Goal: Task Accomplishment & Management: Use online tool/utility

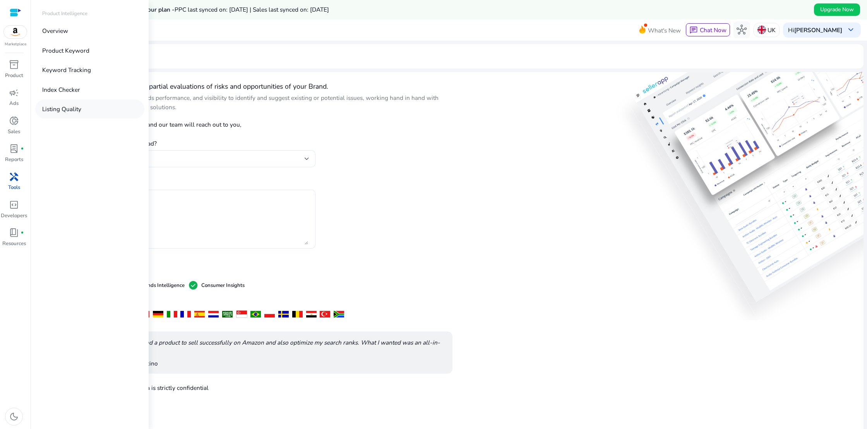
click at [55, 110] on p "Listing Quality" at bounding box center [61, 109] width 39 height 9
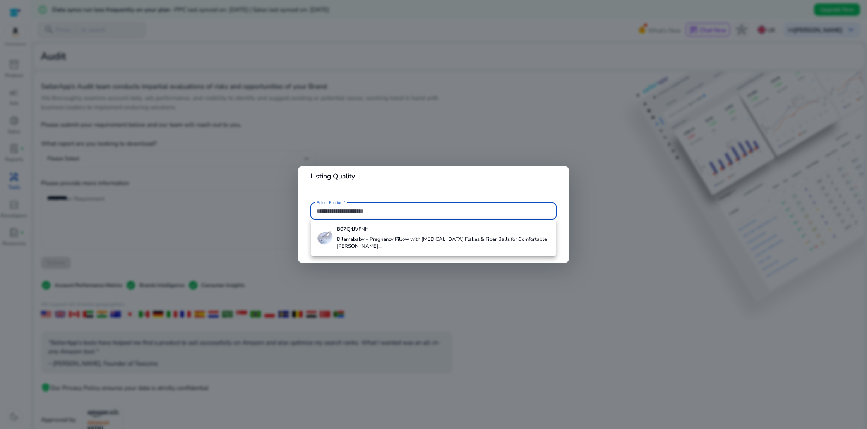
click at [374, 243] on h4 "Dilamababy – Pregnancy Pillow with Memory Foam Flakes & Fiber Balls for Comfort…" at bounding box center [443, 243] width 213 height 14
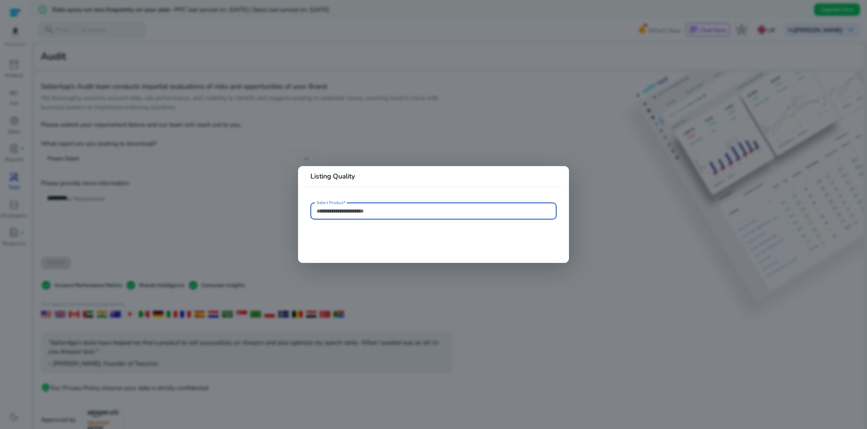
type input "**********"
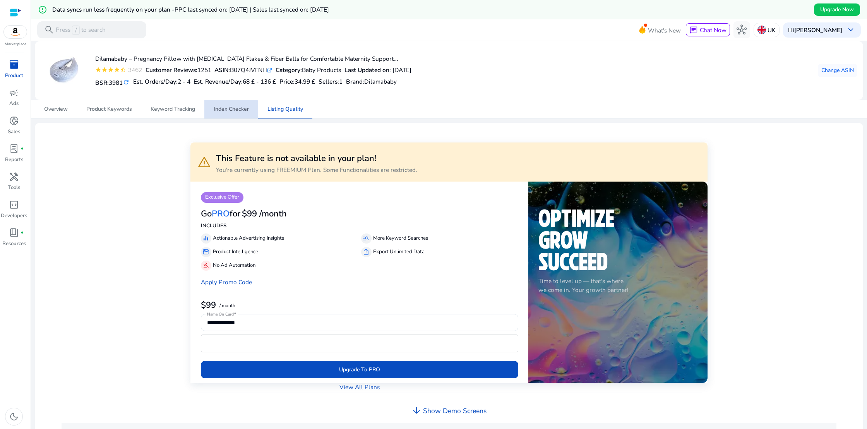
click at [226, 109] on span "Index Checker" at bounding box center [231, 108] width 35 height 5
click at [175, 111] on span "Keyword Tracking" at bounding box center [173, 108] width 45 height 5
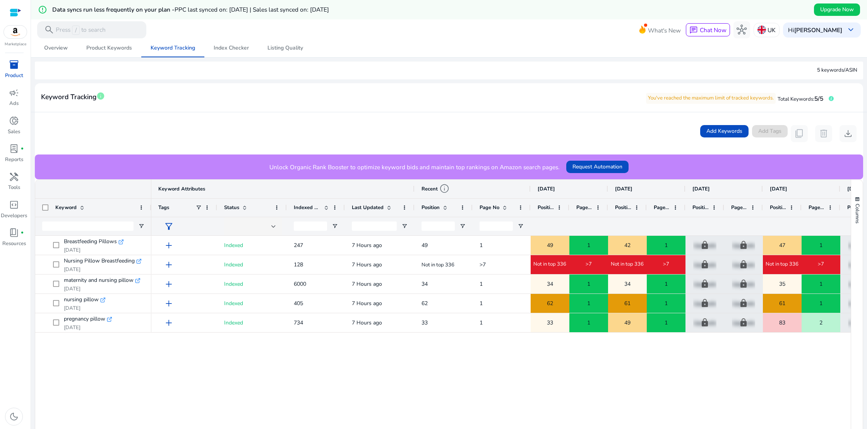
scroll to position [62, 0]
click at [113, 49] on span "Product Keywords" at bounding box center [109, 47] width 46 height 5
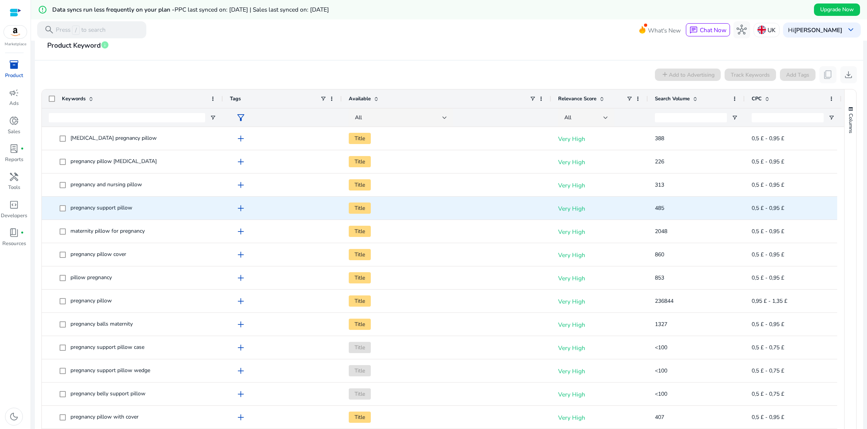
scroll to position [0, 0]
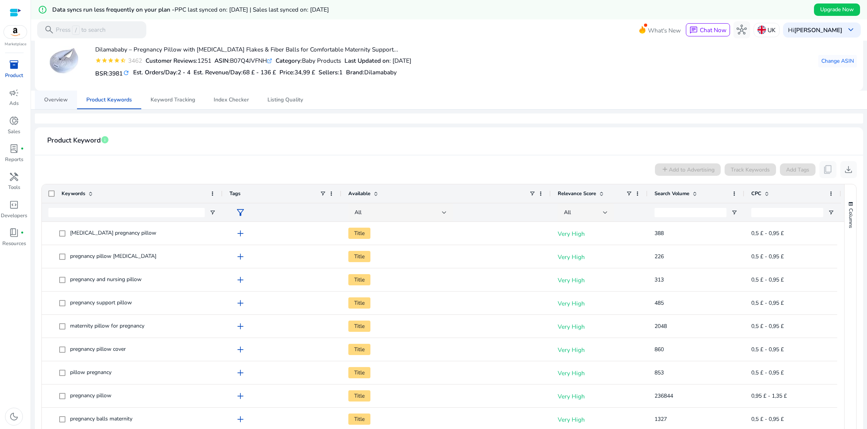
click at [51, 99] on span "Overview" at bounding box center [56, 99] width 24 height 5
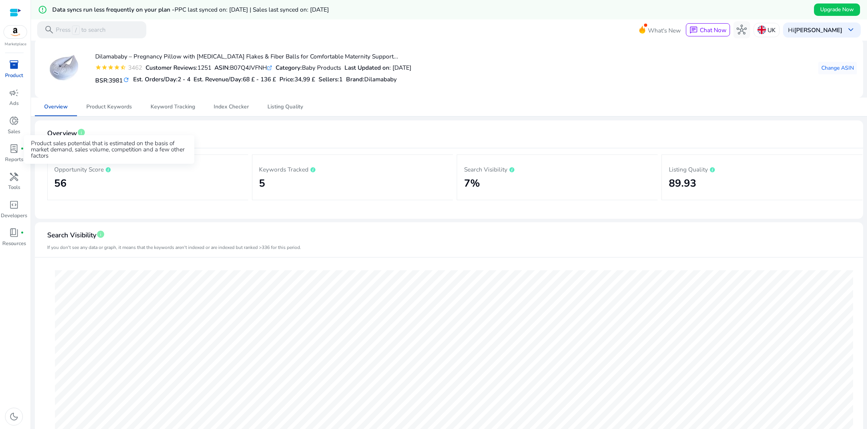
scroll to position [4, 0]
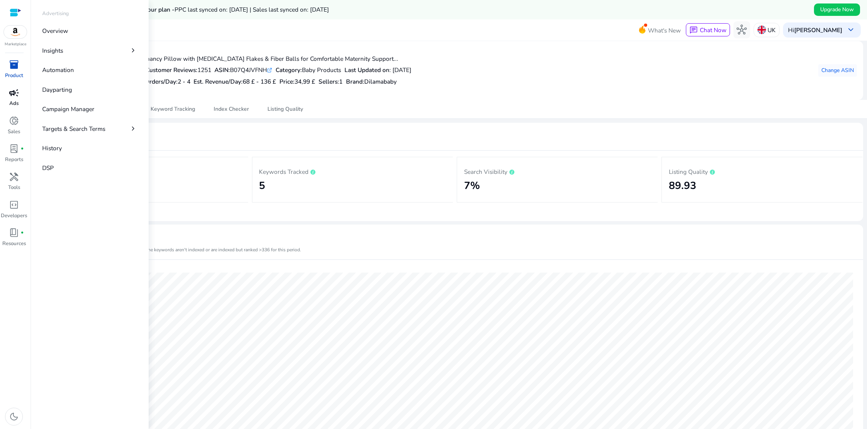
click at [14, 96] on span "campaign" at bounding box center [14, 93] width 10 height 10
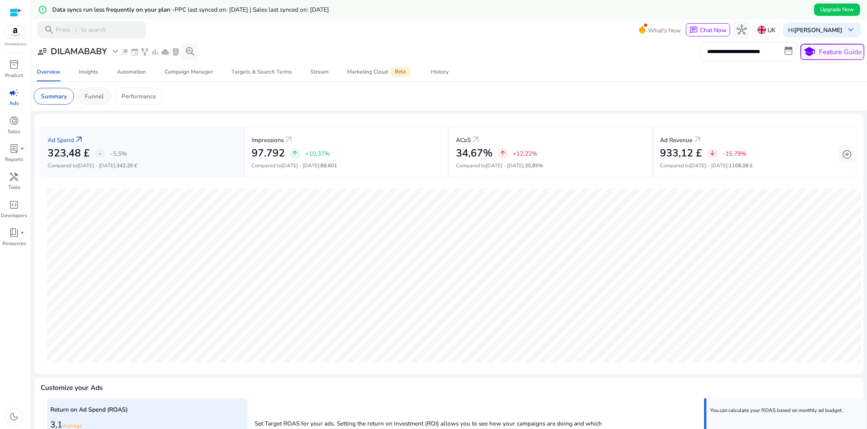
click at [99, 94] on p "Funnel" at bounding box center [94, 96] width 19 height 9
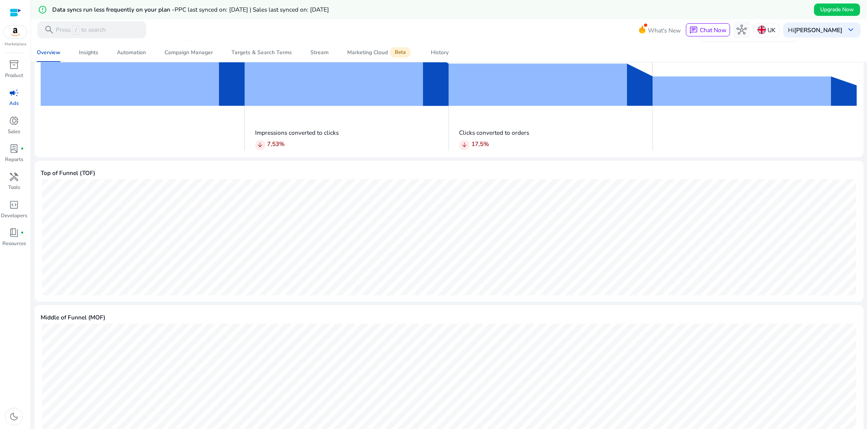
scroll to position [183, 0]
click at [94, 53] on div "Insights" at bounding box center [88, 52] width 19 height 5
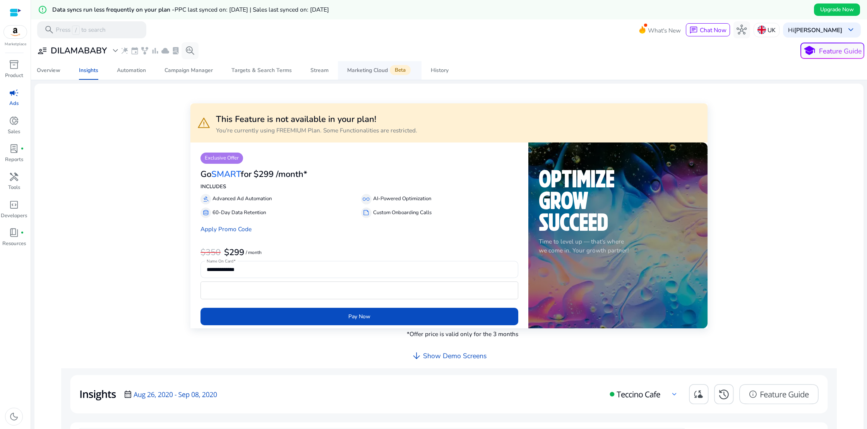
click at [365, 70] on div "Marketing Cloud Beta" at bounding box center [379, 70] width 65 height 7
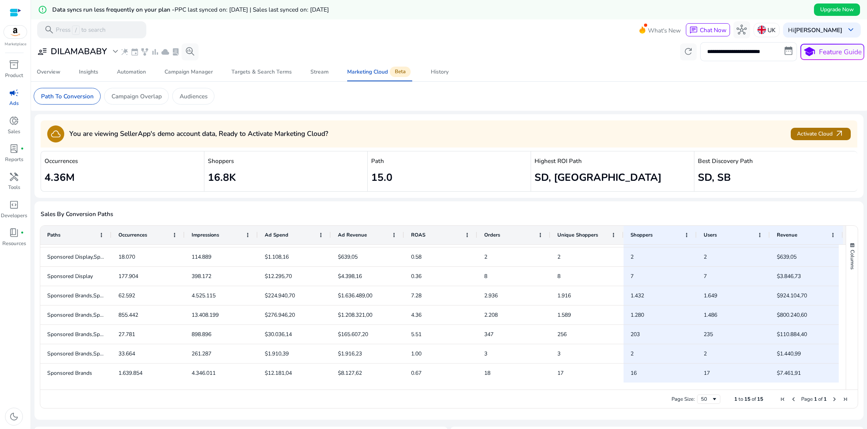
click at [824, 133] on span "Activate Cloud arrow_outward" at bounding box center [820, 134] width 47 height 10
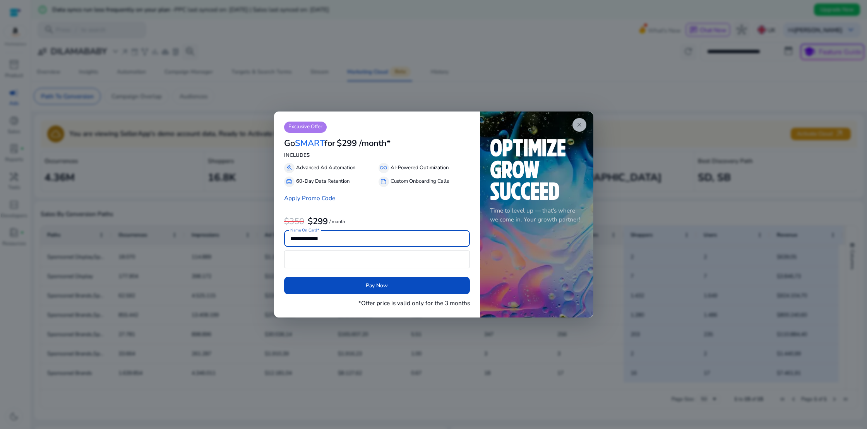
click at [576, 124] on span "close" at bounding box center [579, 125] width 7 height 7
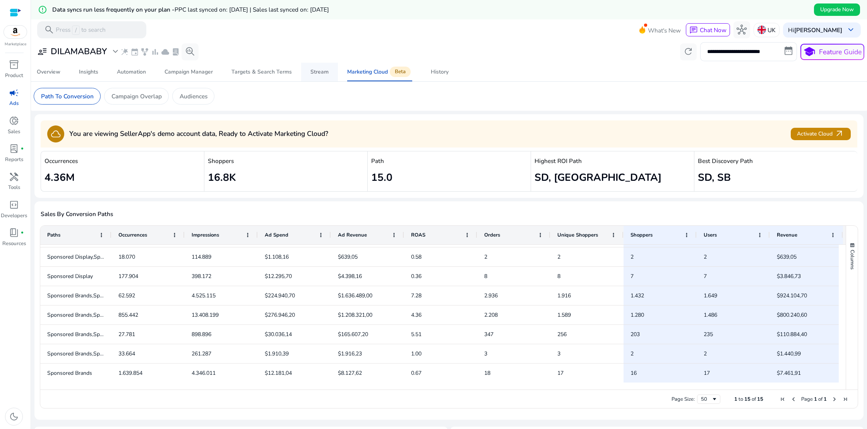
click at [320, 71] on div "Stream" at bounding box center [319, 71] width 18 height 5
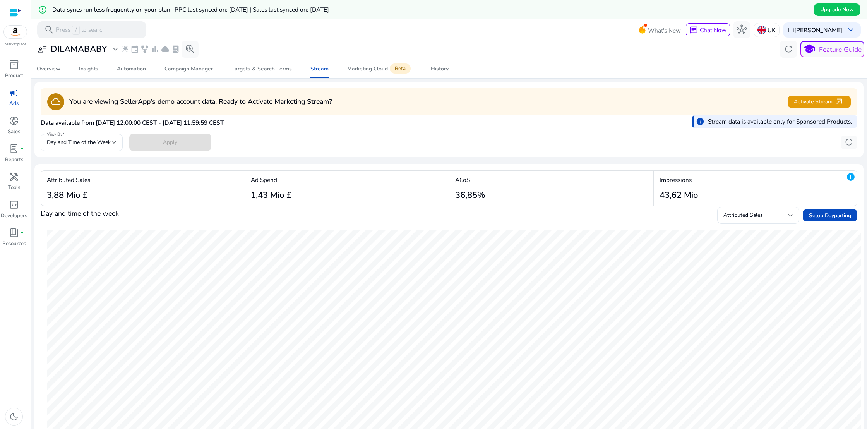
scroll to position [1, 0]
click at [788, 216] on div at bounding box center [790, 215] width 5 height 3
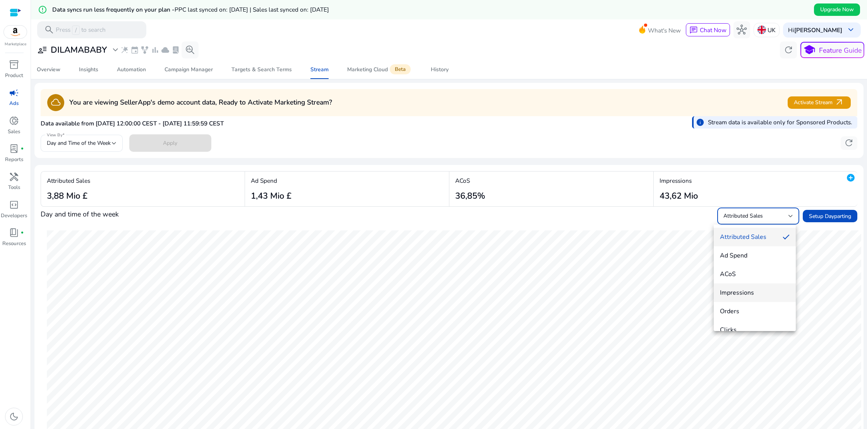
scroll to position [11, 0]
click at [734, 296] on span "Orders" at bounding box center [755, 300] width 70 height 9
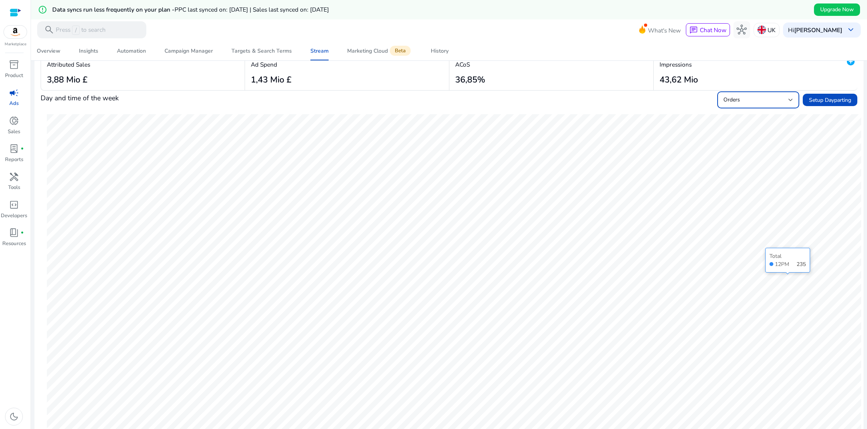
scroll to position [49, 0]
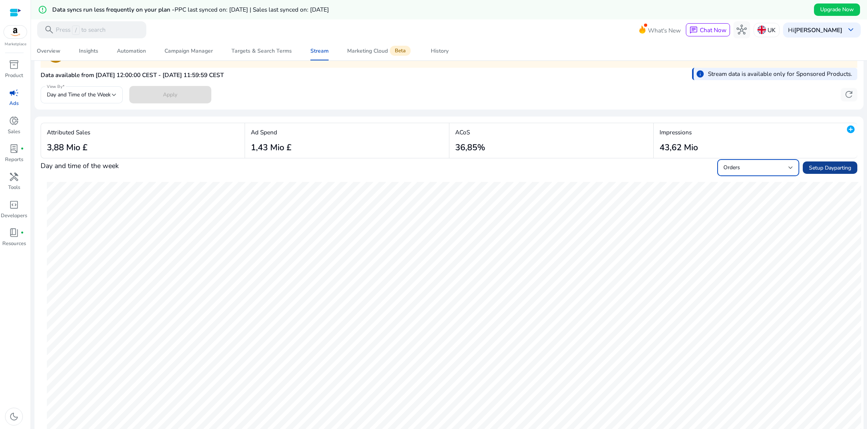
click at [820, 168] on span "Setup Dayparting" at bounding box center [830, 168] width 42 height 8
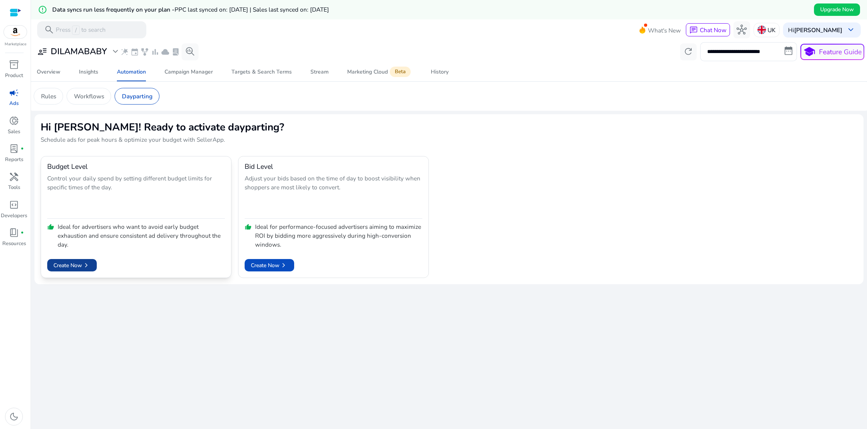
click at [77, 264] on span "Create Now chevron_right" at bounding box center [71, 265] width 37 height 9
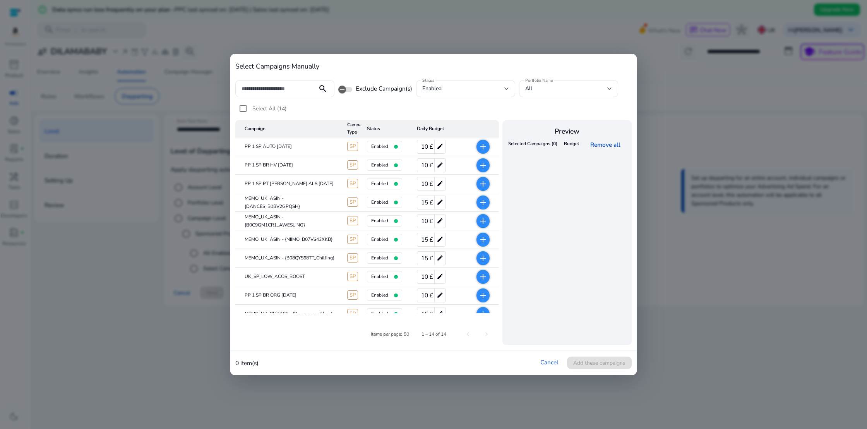
click at [483, 146] on mat-icon "add" at bounding box center [482, 146] width 9 height 9
click at [588, 360] on span "Add these campaigns" at bounding box center [599, 363] width 52 height 8
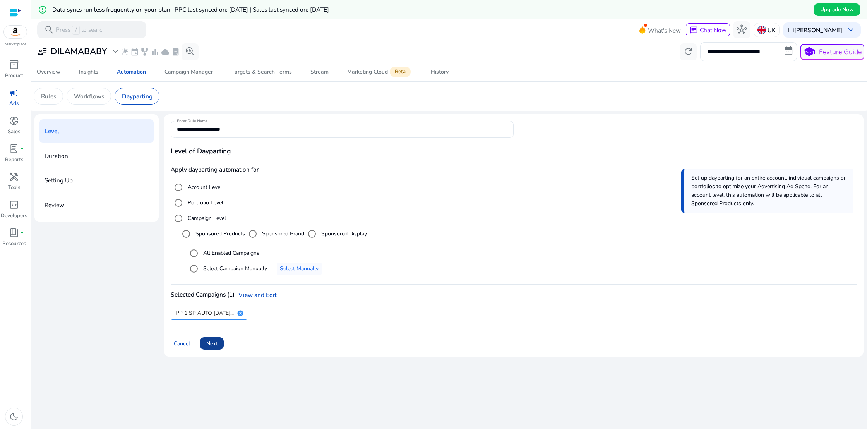
click at [214, 344] on span "Next" at bounding box center [211, 343] width 11 height 8
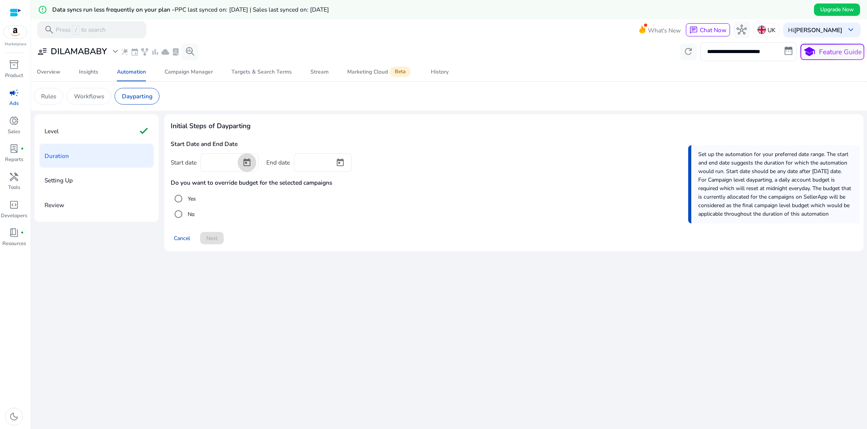
click at [247, 161] on span "Open calendar" at bounding box center [247, 162] width 19 height 19
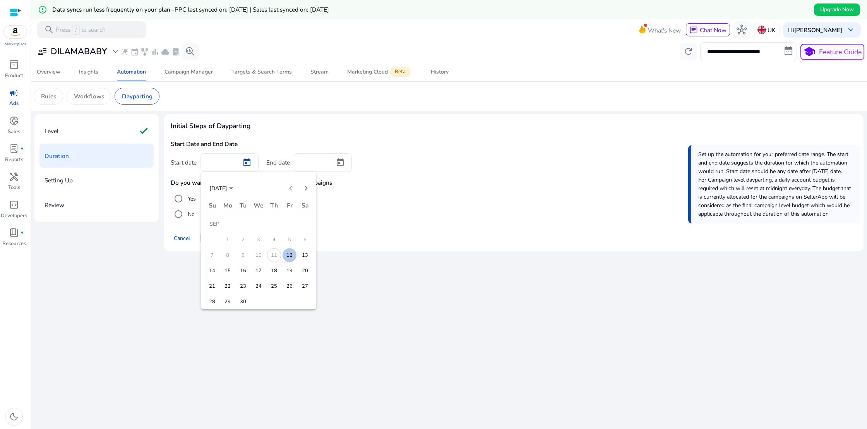
click at [290, 254] on span "12" at bounding box center [290, 255] width 14 height 14
type input "*********"
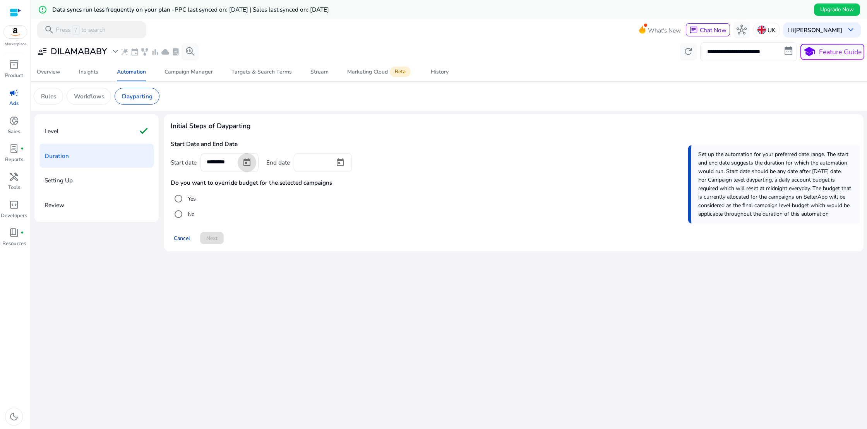
click at [320, 166] on div at bounding box center [314, 161] width 29 height 17
click at [340, 163] on span "Open calendar" at bounding box center [340, 162] width 19 height 19
click at [320, 284] on span "22" at bounding box center [321, 286] width 14 height 14
type input "*********"
click at [217, 239] on span "Next" at bounding box center [211, 238] width 11 height 8
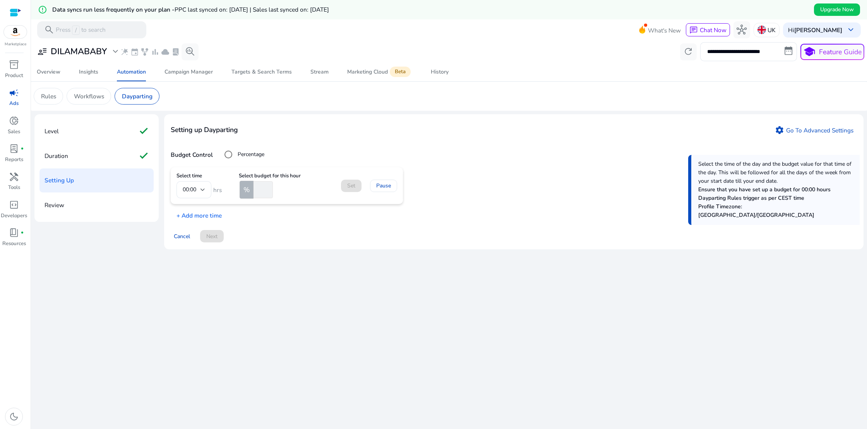
click at [203, 189] on mat-form-field "00:00" at bounding box center [193, 189] width 35 height 17
click at [199, 187] on mat-form-field "00:00" at bounding box center [193, 189] width 35 height 17
click at [249, 186] on div "%" at bounding box center [247, 190] width 14 height 18
click at [353, 188] on div "Set Pause" at bounding box center [369, 186] width 56 height 12
click at [203, 189] on mat-form-field "00:00" at bounding box center [193, 189] width 35 height 17
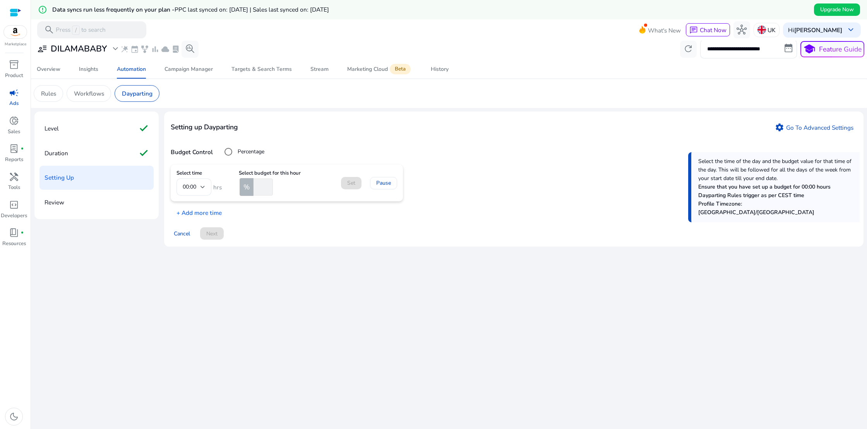
scroll to position [4, 0]
click at [191, 186] on mat-form-field "00:00" at bounding box center [193, 185] width 35 height 17
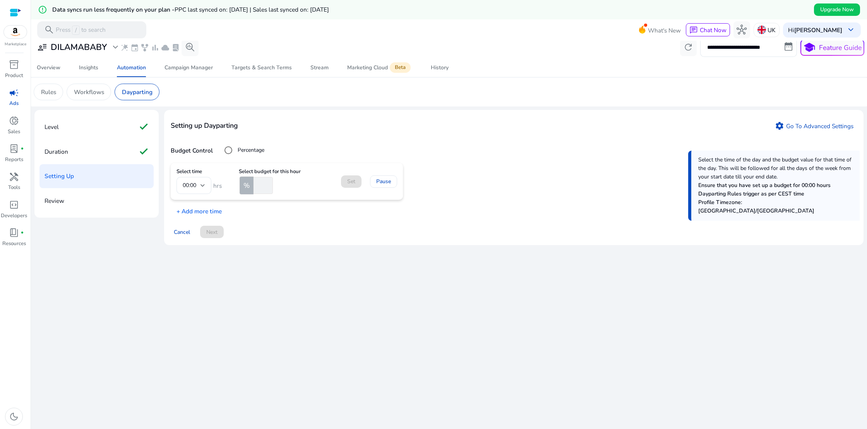
click at [191, 186] on mat-form-field "00:00" at bounding box center [193, 185] width 35 height 17
click at [256, 186] on input "number" at bounding box center [262, 185] width 21 height 17
click at [268, 184] on input "*" at bounding box center [262, 185] width 21 height 17
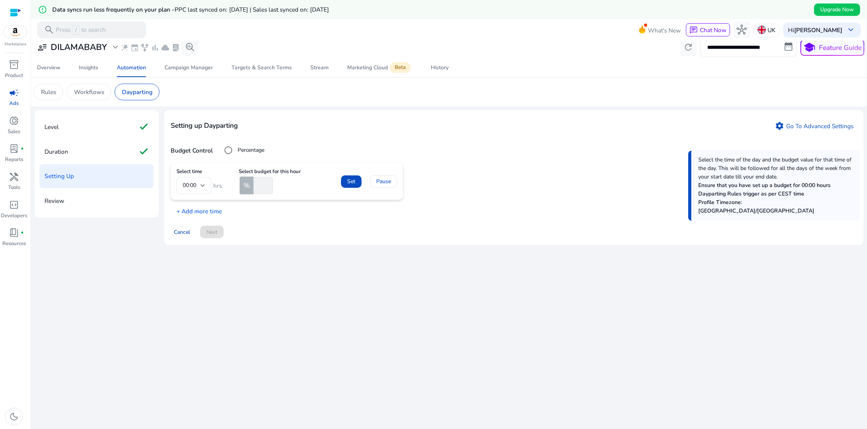
click at [268, 184] on input "*" at bounding box center [262, 185] width 21 height 17
type input "*"
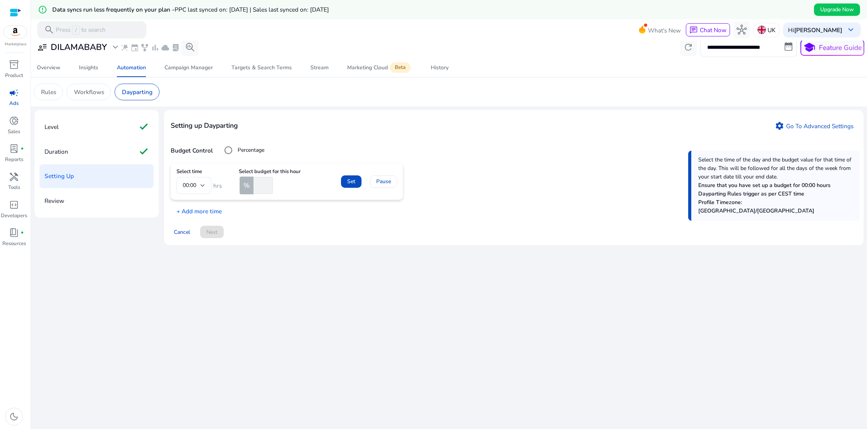
click at [268, 184] on input "*" at bounding box center [262, 185] width 21 height 17
click at [353, 182] on span "Set" at bounding box center [351, 181] width 8 height 8
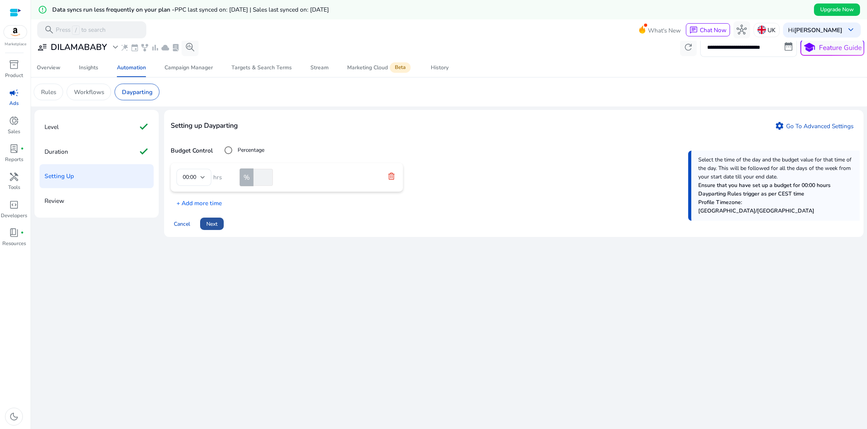
click at [215, 224] on span "Next" at bounding box center [211, 224] width 11 height 8
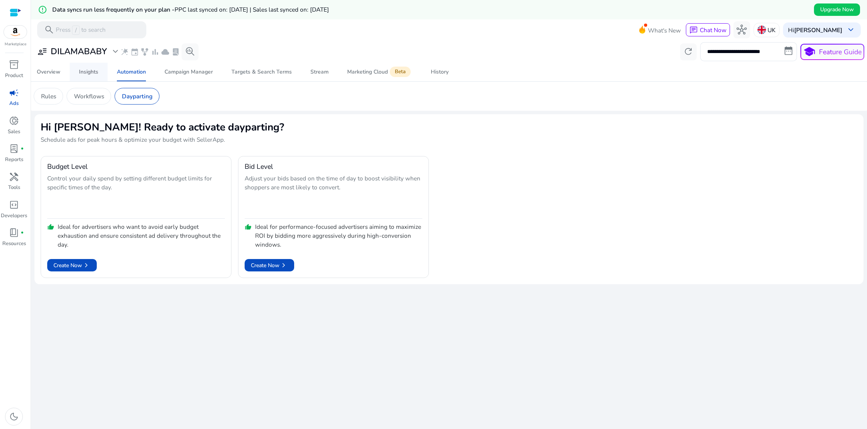
click at [85, 75] on div "Insights" at bounding box center [88, 71] width 19 height 5
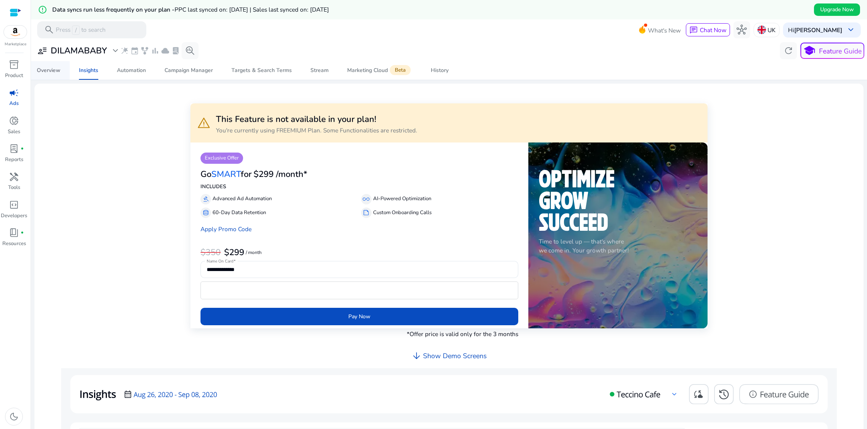
click at [59, 72] on div "Overview" at bounding box center [49, 70] width 24 height 5
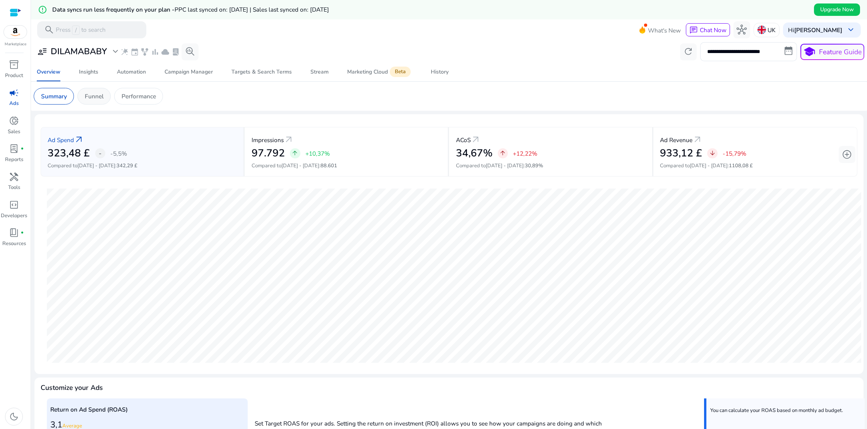
click at [89, 98] on p "Funnel" at bounding box center [94, 96] width 19 height 9
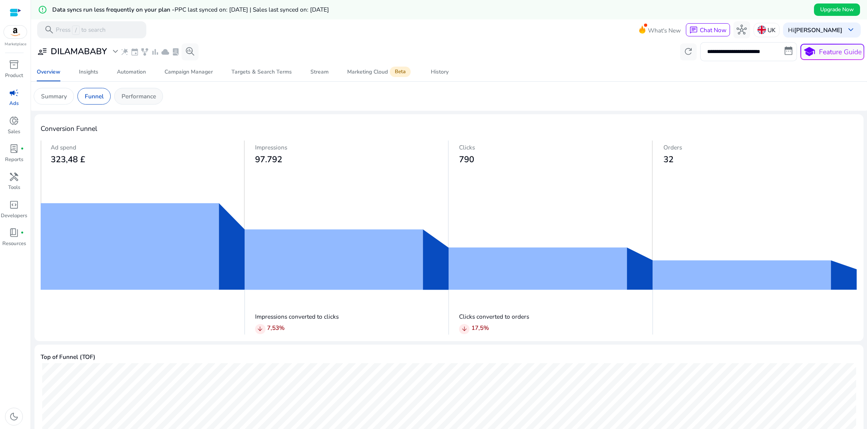
click at [129, 100] on p "Performance" at bounding box center [139, 96] width 34 height 9
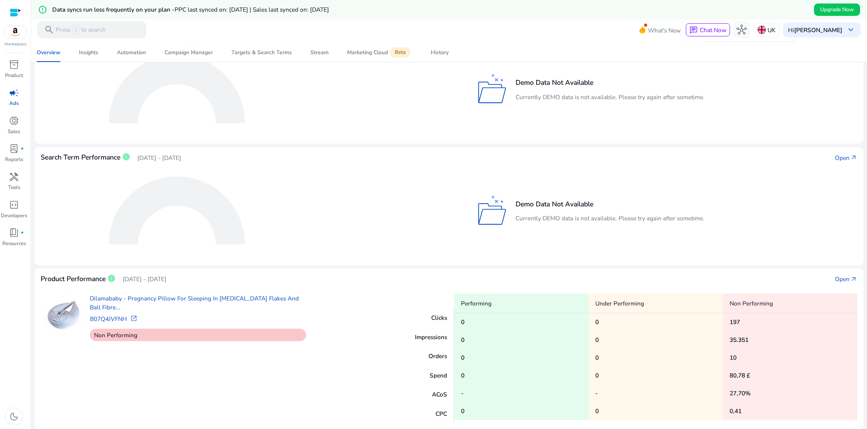
scroll to position [89, 0]
click at [180, 51] on div "Campaign Manager" at bounding box center [189, 52] width 48 height 5
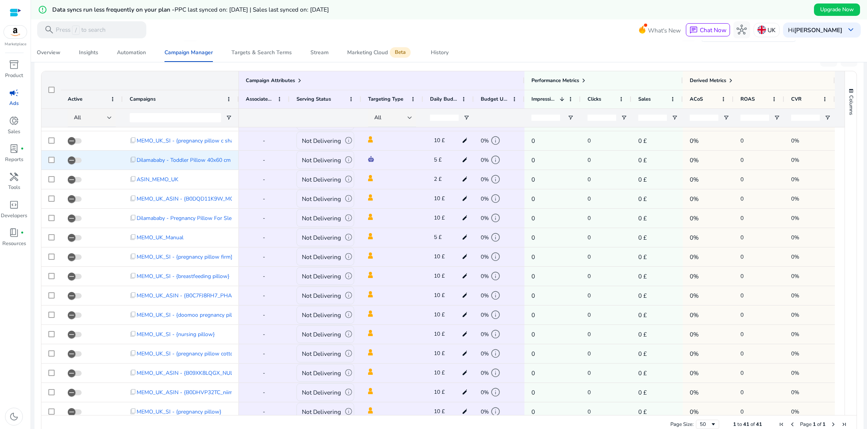
scroll to position [376, 0]
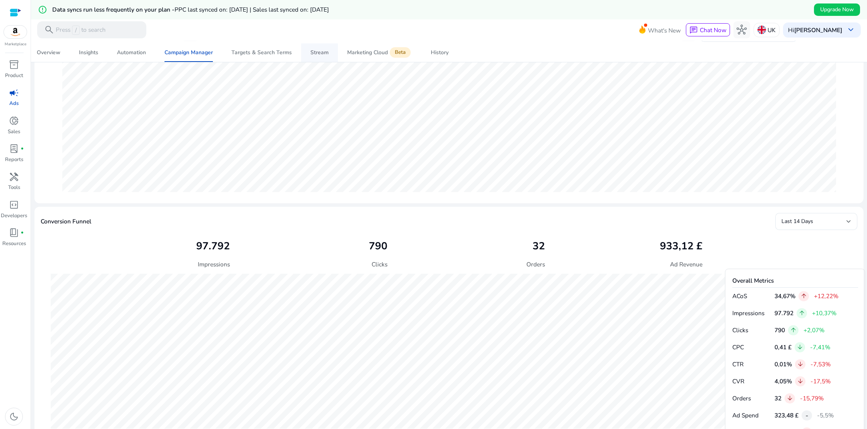
click at [322, 51] on div "Stream" at bounding box center [319, 52] width 18 height 5
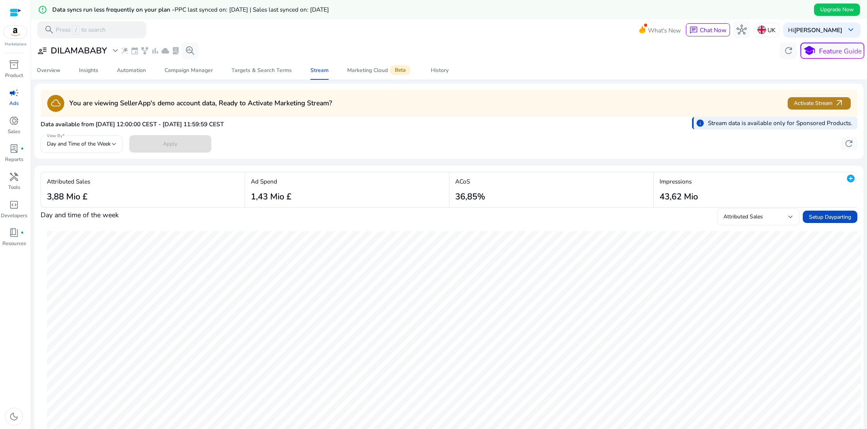
click at [826, 100] on span "Activate Stream arrow_outward" at bounding box center [819, 103] width 50 height 10
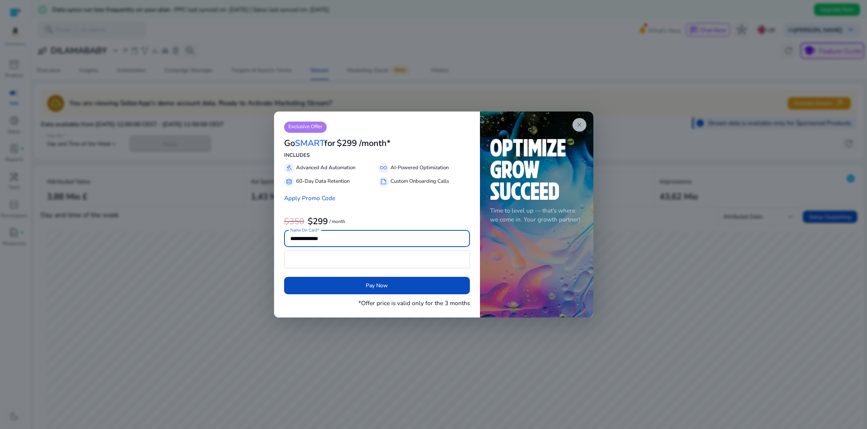
click at [577, 125] on span "close" at bounding box center [579, 125] width 7 height 7
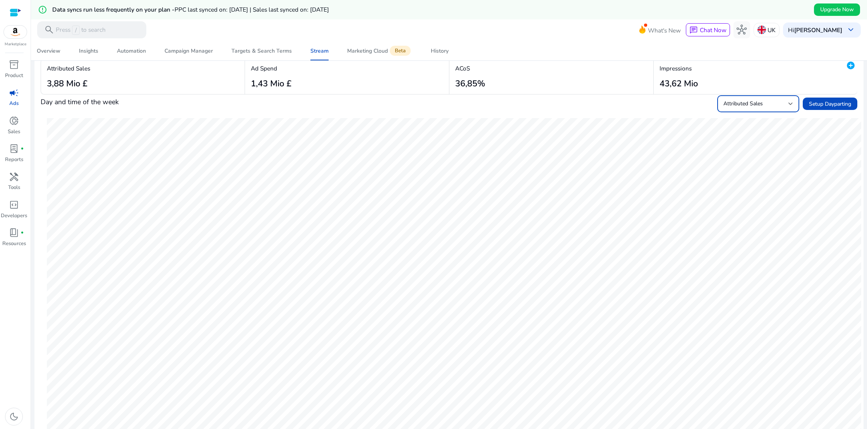
click at [788, 101] on div at bounding box center [790, 103] width 5 height 9
click at [743, 161] on span "ACoS" at bounding box center [755, 162] width 70 height 9
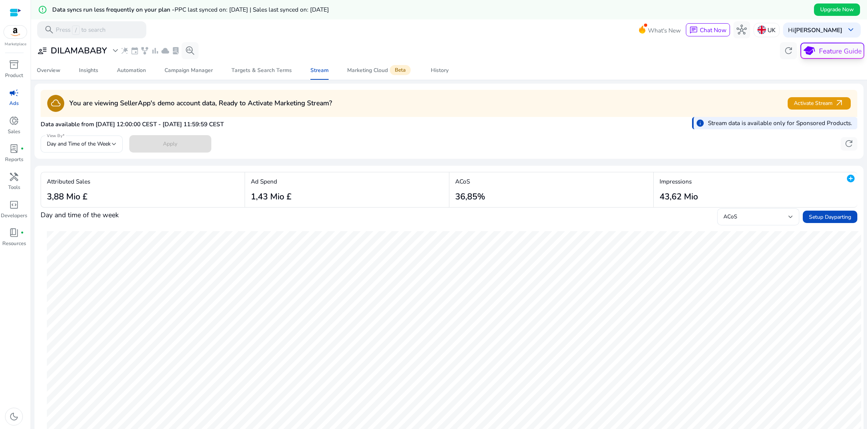
click at [819, 50] on p "Feature Guide" at bounding box center [840, 51] width 43 height 10
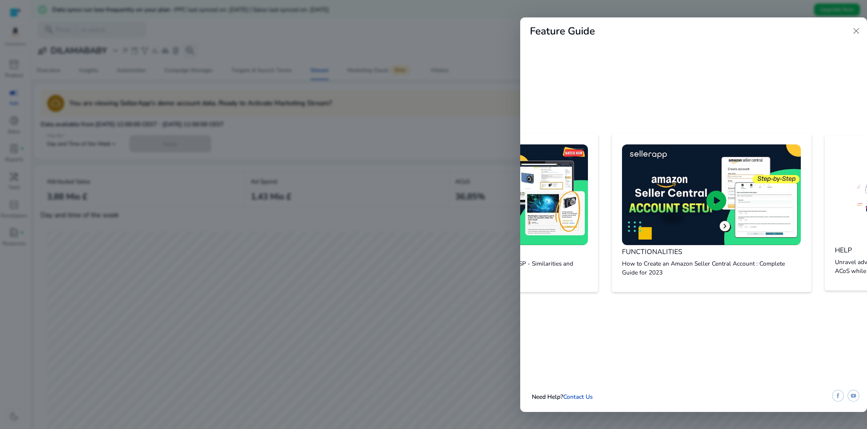
scroll to position [0, 1630]
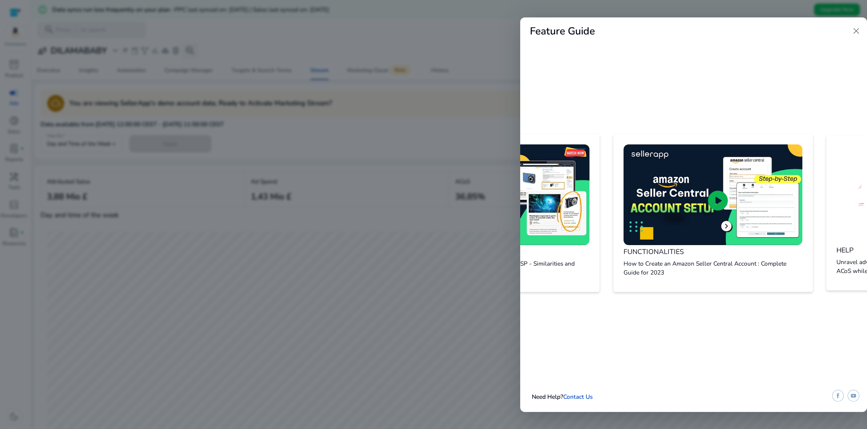
click at [855, 30] on span "close" at bounding box center [856, 31] width 10 height 10
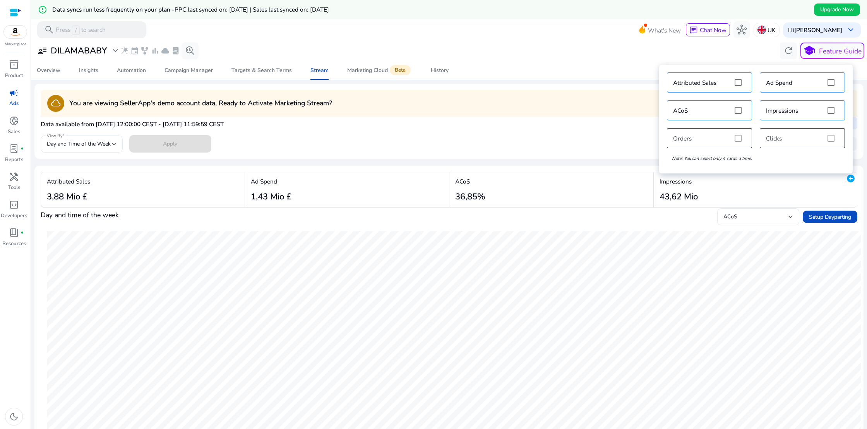
click at [740, 139] on div "Attributed Sales Ad Spend ACoS Impressions Orders Clicks Note: You can select o…" at bounding box center [756, 119] width 186 height 101
click at [738, 139] on div "Attributed Sales Ad Spend ACoS Impressions Orders Clicks Note: You can select o…" at bounding box center [756, 119] width 186 height 101
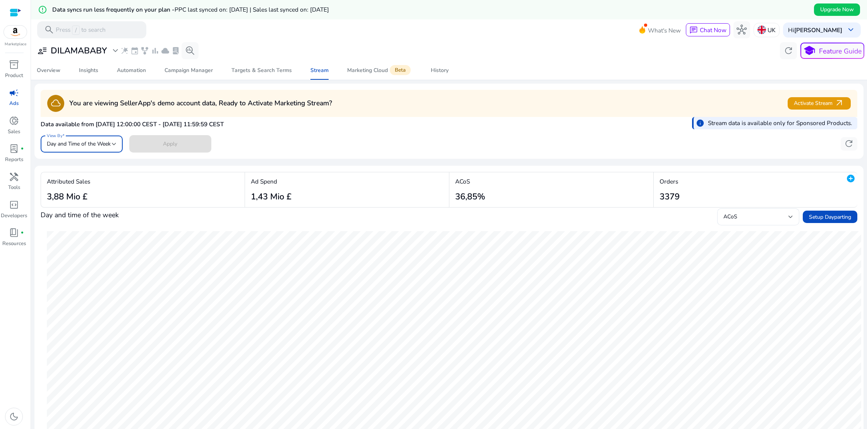
click at [113, 143] on div at bounding box center [114, 143] width 5 height 3
click at [90, 181] on span "Day of the Week" at bounding box center [82, 183] width 70 height 9
click at [187, 142] on span at bounding box center [170, 144] width 82 height 19
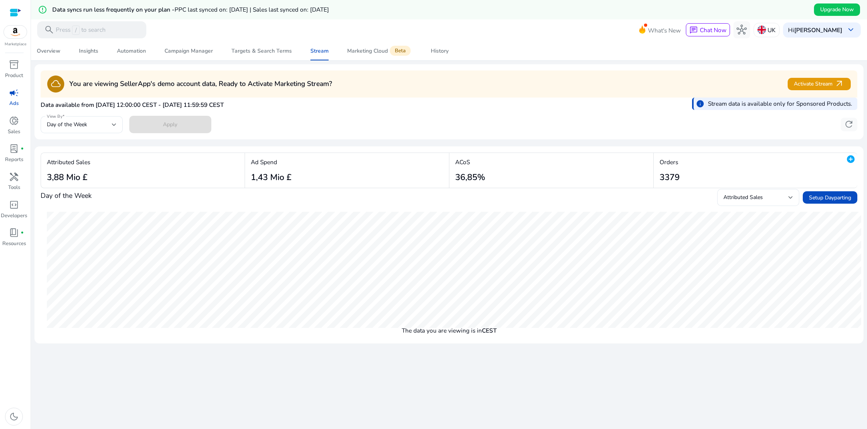
click at [340, 163] on div "Ad Spend 1,43 Mio £" at bounding box center [347, 170] width 204 height 35
click at [519, 173] on div "ACoS 36,85%" at bounding box center [551, 170] width 204 height 35
click at [692, 174] on div "Orders 3379" at bounding box center [756, 170] width 204 height 35
click at [778, 199] on div "Attributed Sales" at bounding box center [755, 197] width 65 height 9
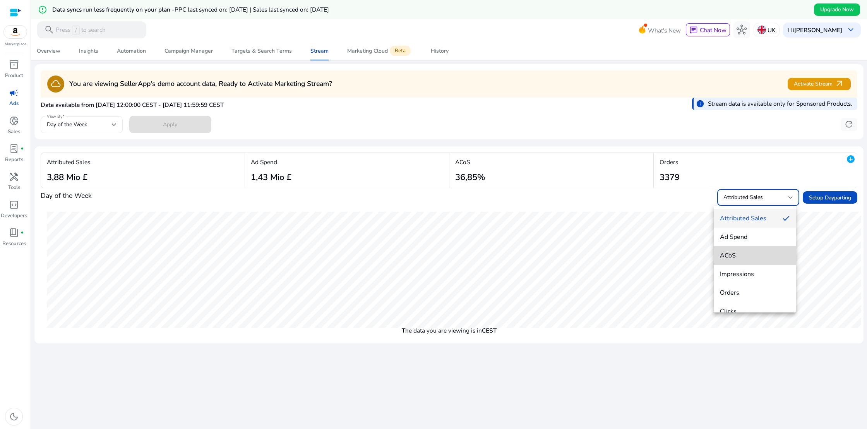
click at [763, 254] on span "ACoS" at bounding box center [755, 255] width 70 height 9
click at [780, 193] on div "ACoS" at bounding box center [755, 197] width 65 height 9
click at [746, 290] on span "Orders" at bounding box center [755, 292] width 70 height 9
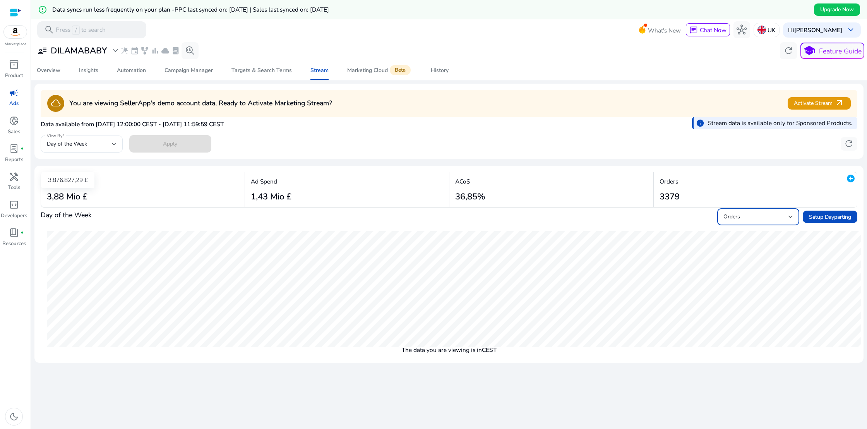
scroll to position [1, 0]
click at [250, 72] on div "Targets & Search Terms" at bounding box center [261, 69] width 60 height 5
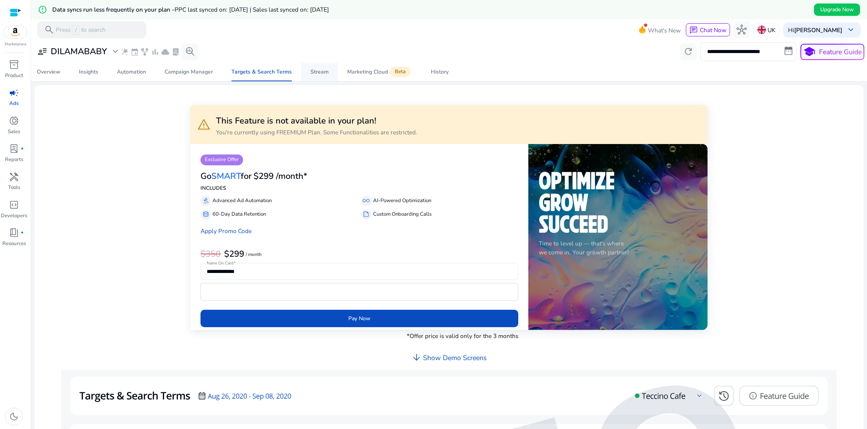
click at [326, 71] on div "Stream" at bounding box center [319, 71] width 18 height 5
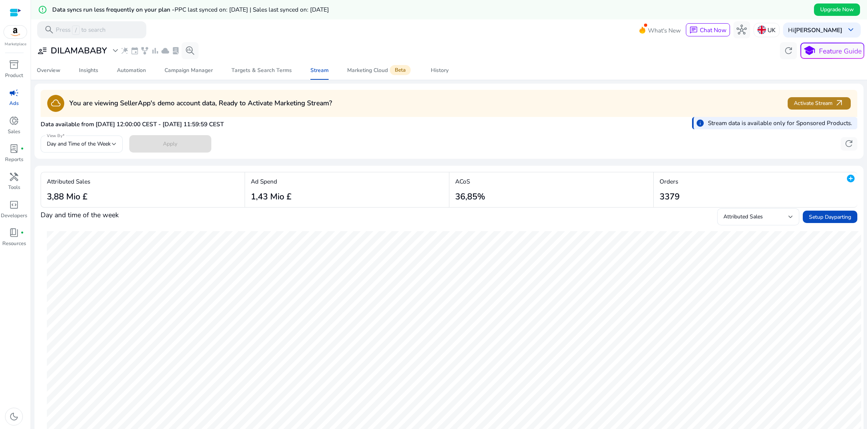
click at [827, 105] on span "Activate Stream arrow_outward" at bounding box center [819, 103] width 50 height 10
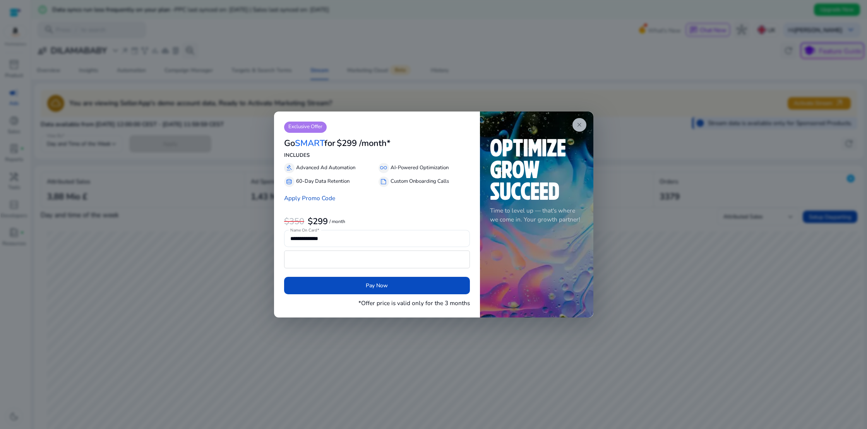
click at [576, 125] on span "close" at bounding box center [579, 125] width 7 height 7
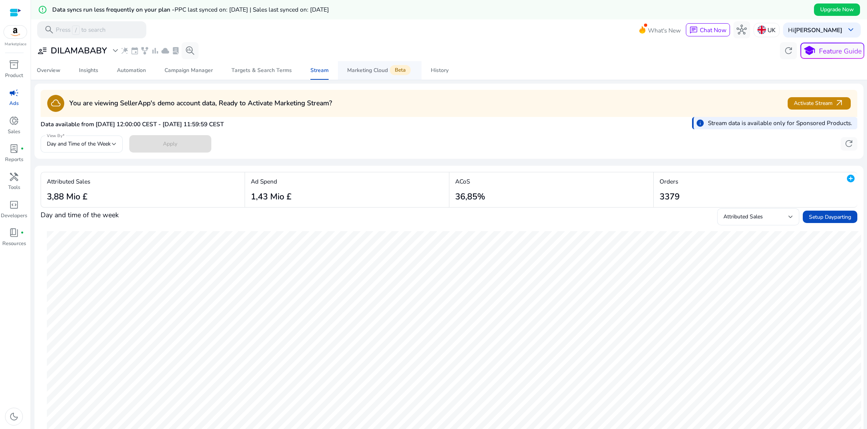
click at [383, 72] on div "Marketing Cloud Beta" at bounding box center [379, 70] width 65 height 7
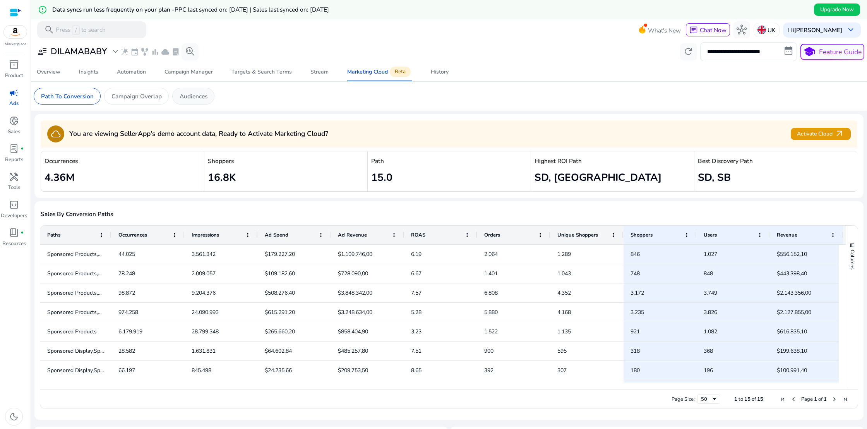
click at [200, 96] on p "Audiences" at bounding box center [194, 96] width 28 height 9
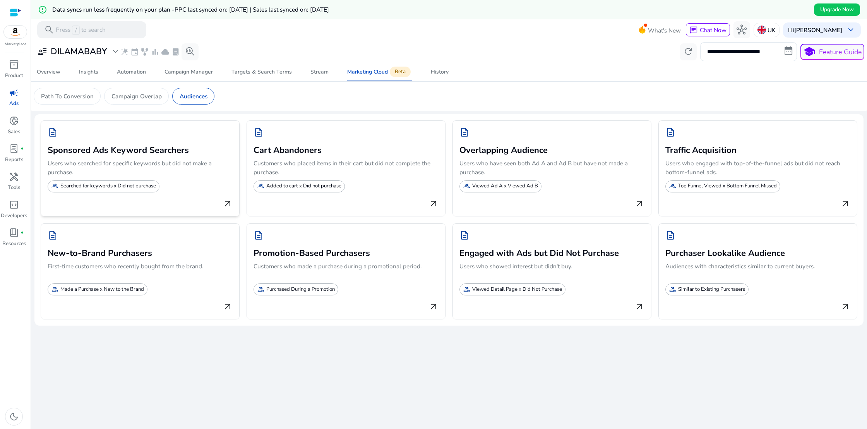
click at [135, 153] on h3 "Sponsored Ads Keyword Searchers" at bounding box center [140, 149] width 185 height 12
click at [774, 30] on p "UK" at bounding box center [772, 30] width 8 height 14
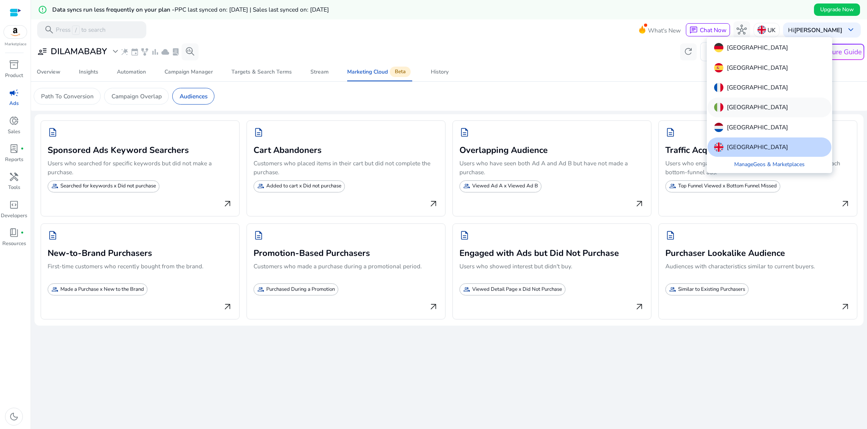
click at [749, 107] on div "[GEOGRAPHIC_DATA]" at bounding box center [770, 107] width 124 height 19
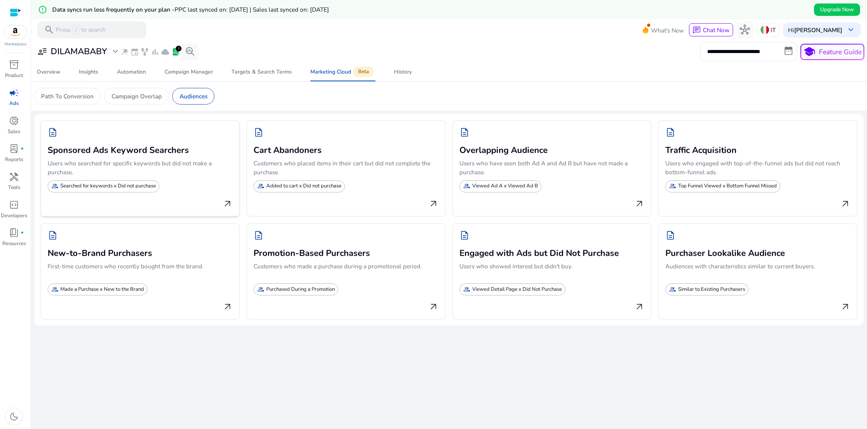
click at [126, 186] on p "Searched for keywords x Did not purchase" at bounding box center [108, 186] width 96 height 8
click at [229, 203] on span "arrow_outward" at bounding box center [228, 204] width 10 height 10
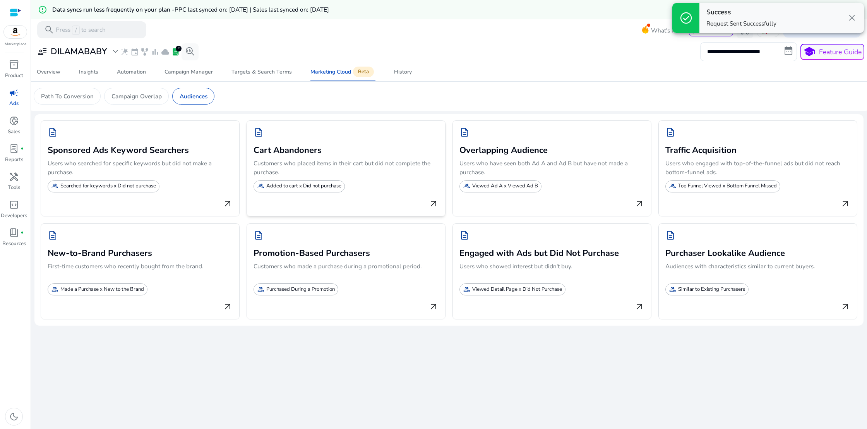
click at [430, 201] on span "arrow_outward" at bounding box center [433, 204] width 10 height 10
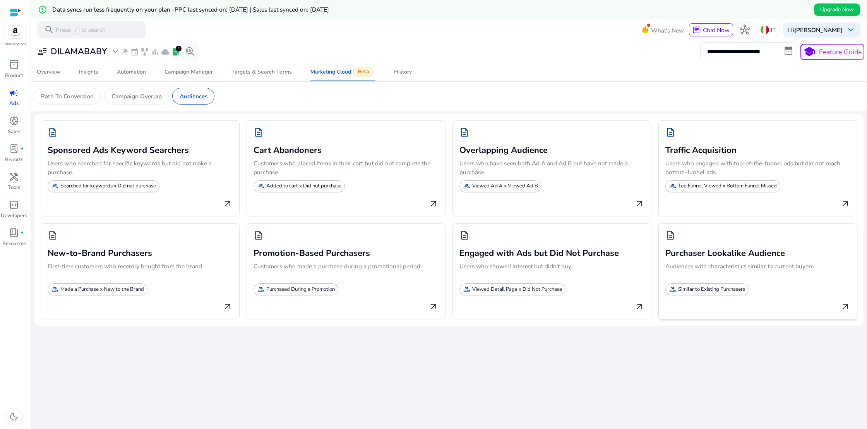
click at [719, 283] on div "group Similar to Existing Purchasers" at bounding box center [706, 289] width 83 height 12
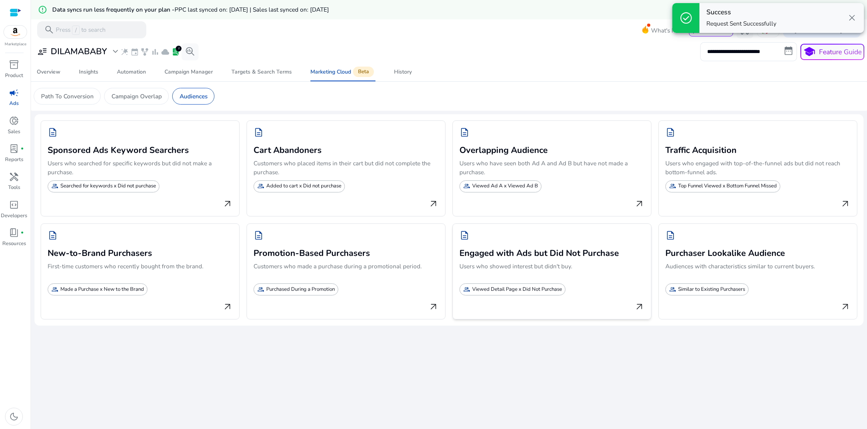
click at [564, 262] on p "Users who showed interest but didn't buy." at bounding box center [551, 271] width 185 height 19
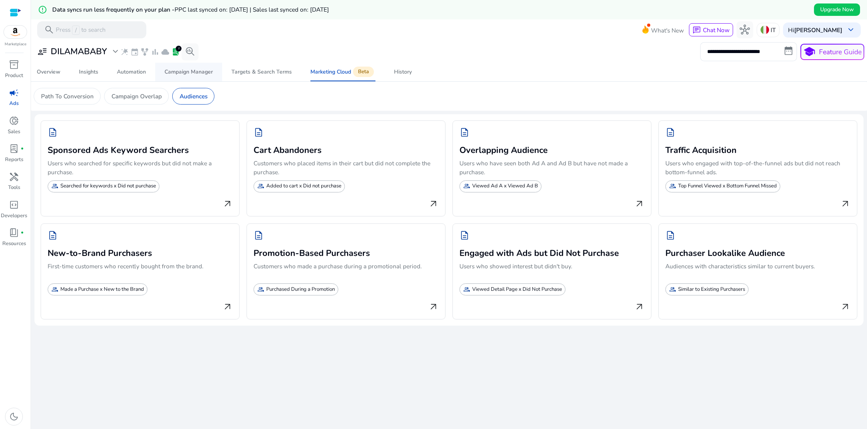
click at [185, 70] on div "Campaign Manager" at bounding box center [189, 71] width 48 height 5
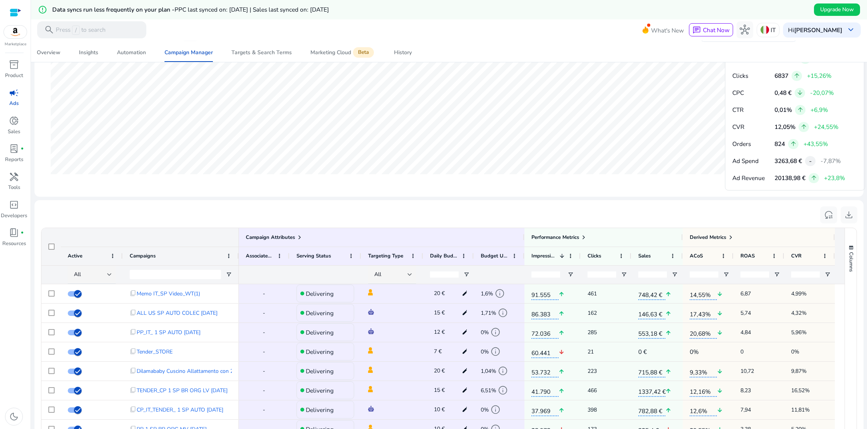
scroll to position [395, 0]
click at [130, 51] on div "Automation" at bounding box center [131, 52] width 29 height 5
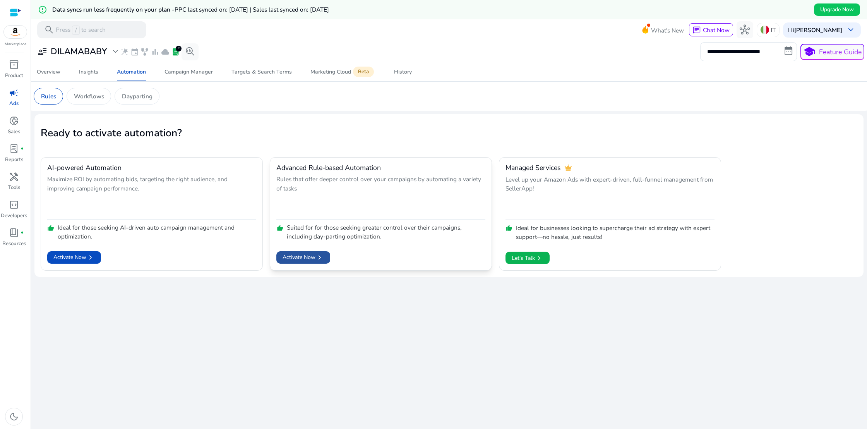
click at [309, 259] on span "Activate Now chevron_right" at bounding box center [303, 257] width 41 height 9
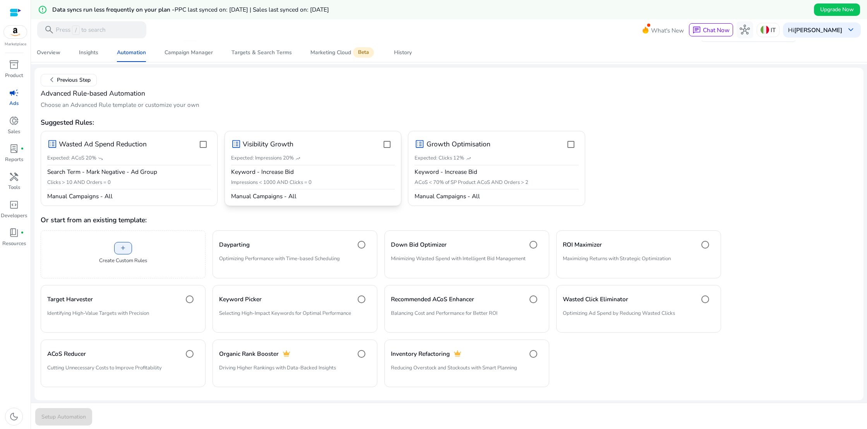
scroll to position [48, 0]
click at [85, 419] on span "Request Automation" at bounding box center [66, 417] width 50 height 8
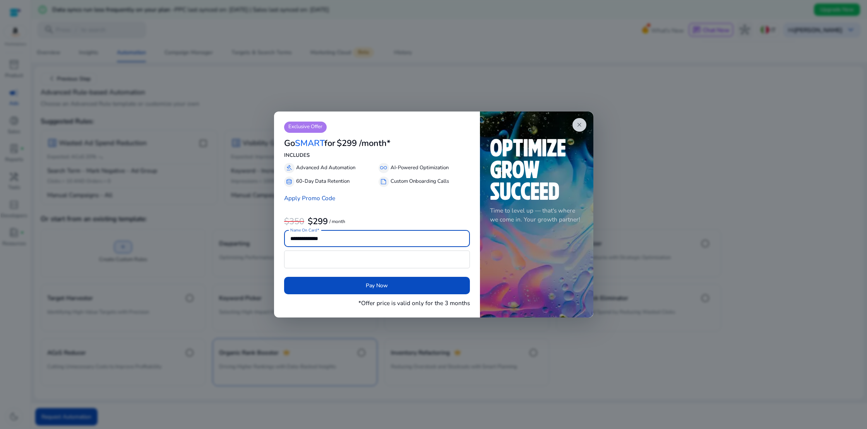
click at [578, 125] on span "close" at bounding box center [579, 125] width 7 height 7
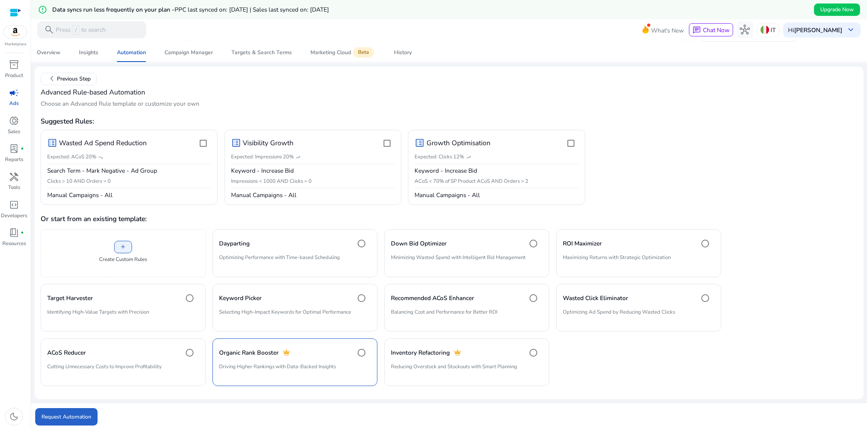
click at [90, 52] on div "Insights" at bounding box center [88, 52] width 19 height 5
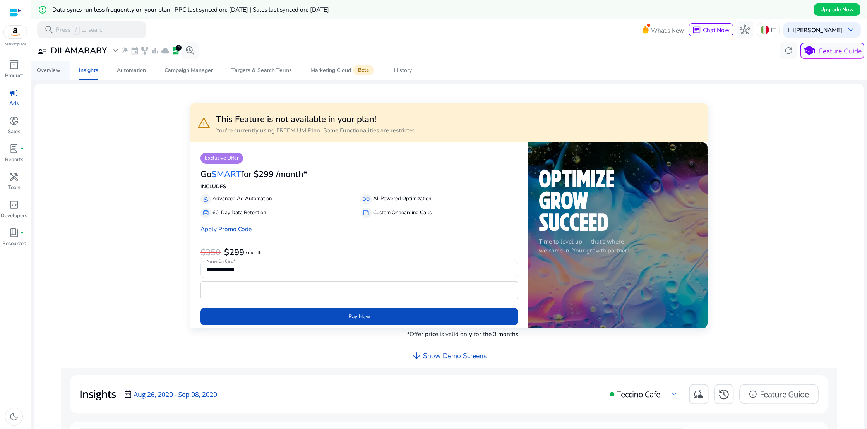
click at [57, 71] on div "Overview" at bounding box center [49, 70] width 24 height 5
